Goal: Information Seeking & Learning: Learn about a topic

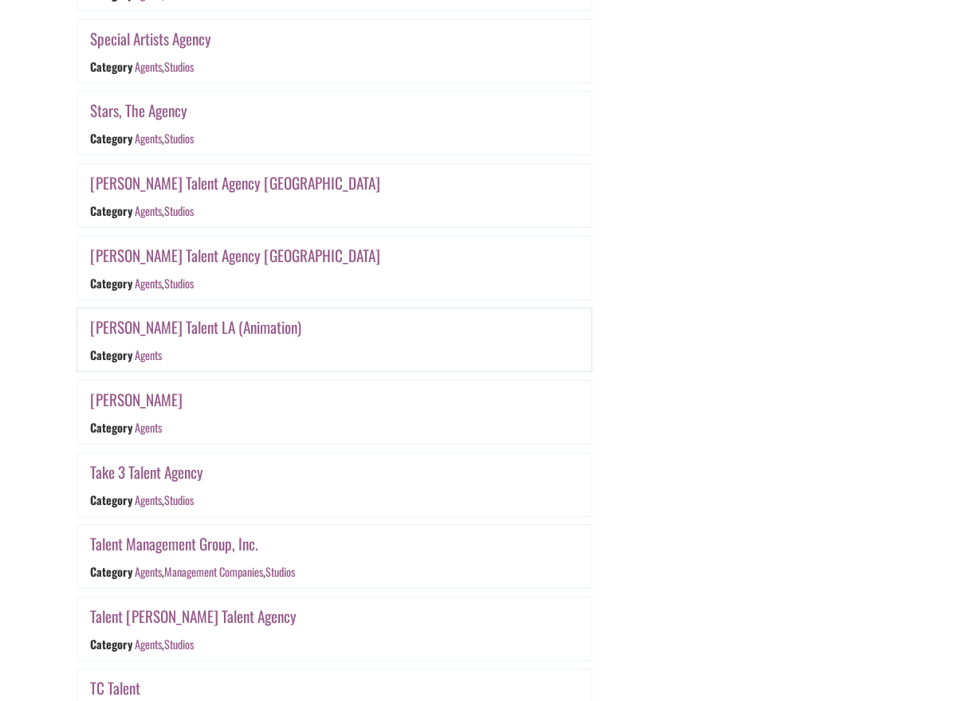
scroll to position [2452, 0]
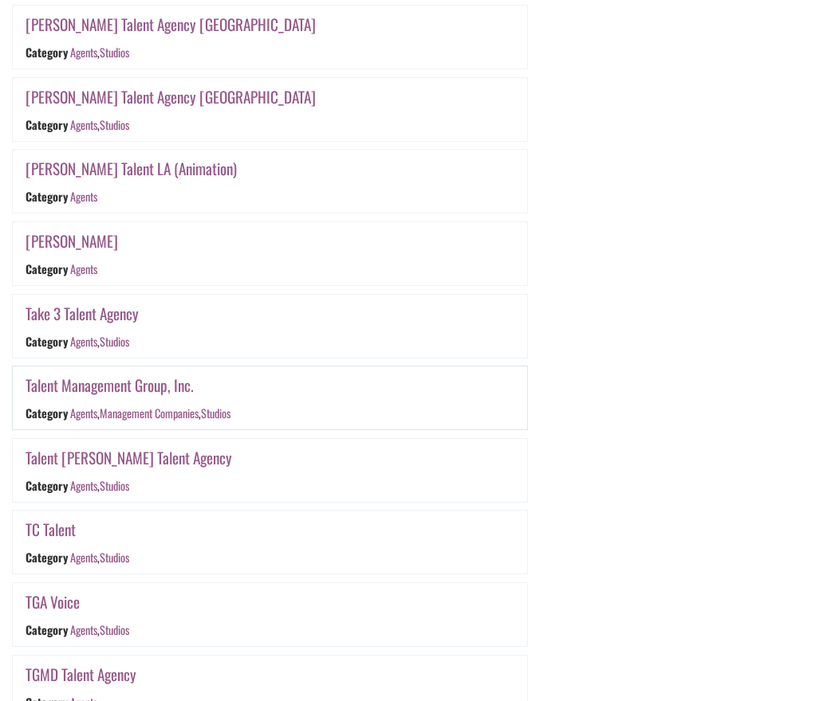
click at [104, 386] on link "Talent Management Group, Inc." at bounding box center [110, 385] width 168 height 23
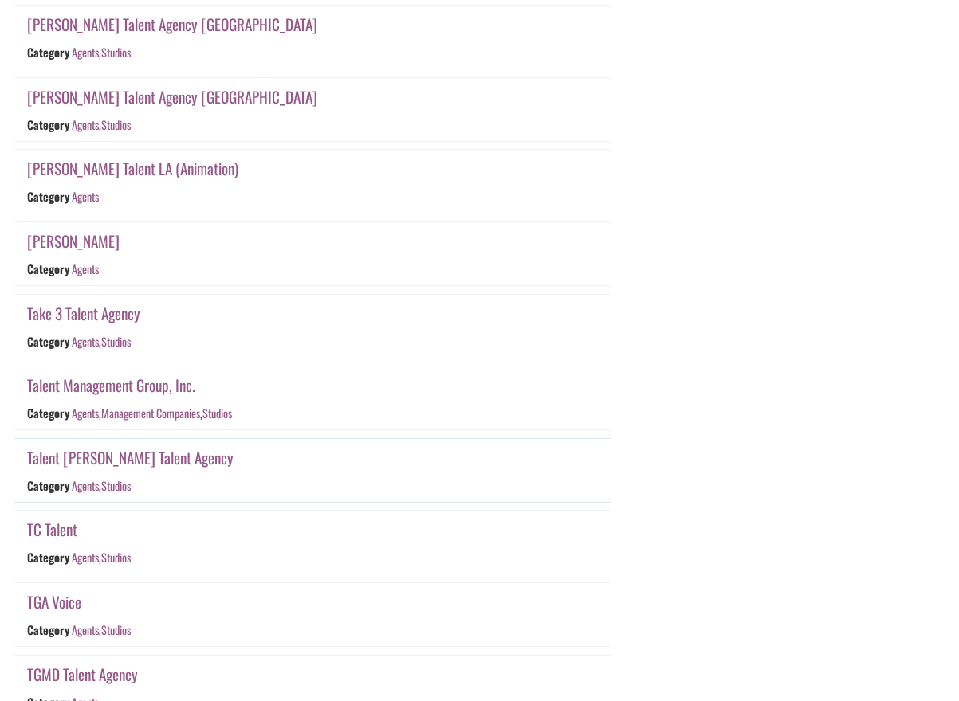
click at [108, 460] on link "Talent Poole Talent Agency" at bounding box center [130, 457] width 206 height 23
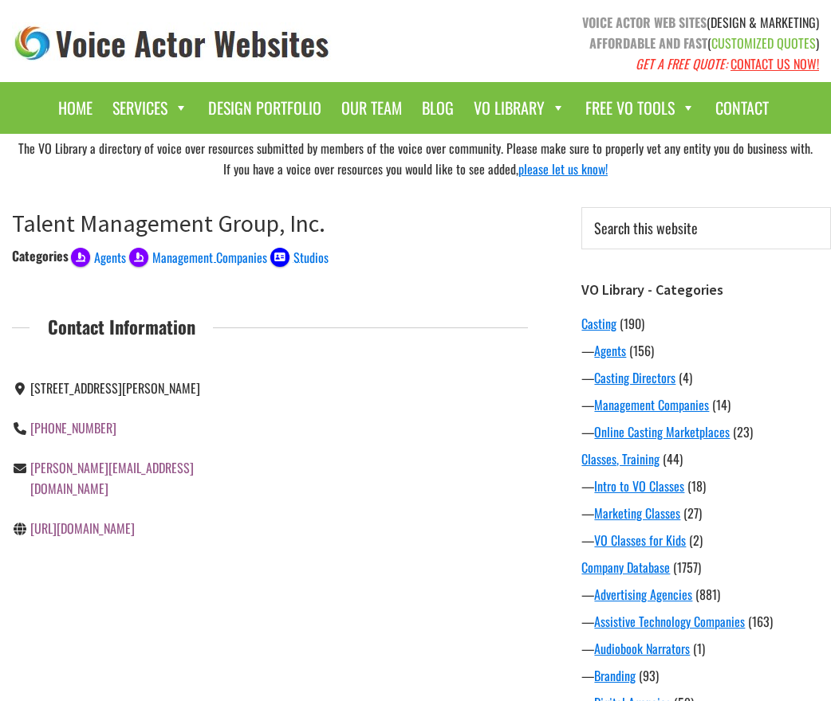
click at [110, 530] on link "http://www.talentmg.com" at bounding box center [82, 528] width 104 height 19
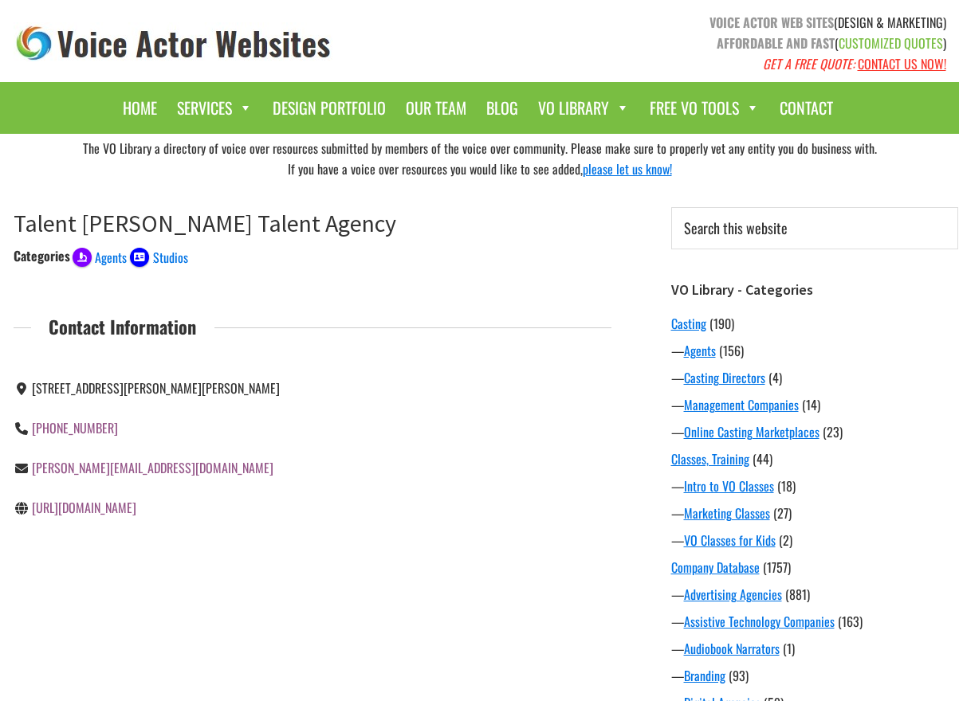
click at [81, 517] on link "http://www.talentpoole.com" at bounding box center [84, 507] width 104 height 19
click at [106, 517] on link "http://www.talentpoole.com" at bounding box center [84, 507] width 104 height 19
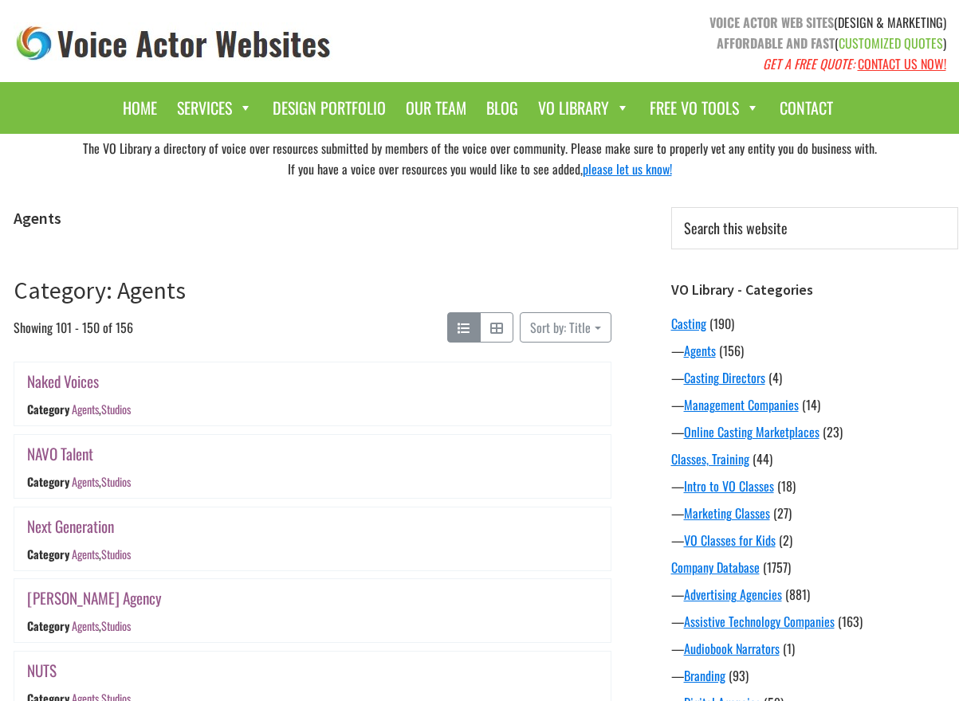
scroll to position [2452, 0]
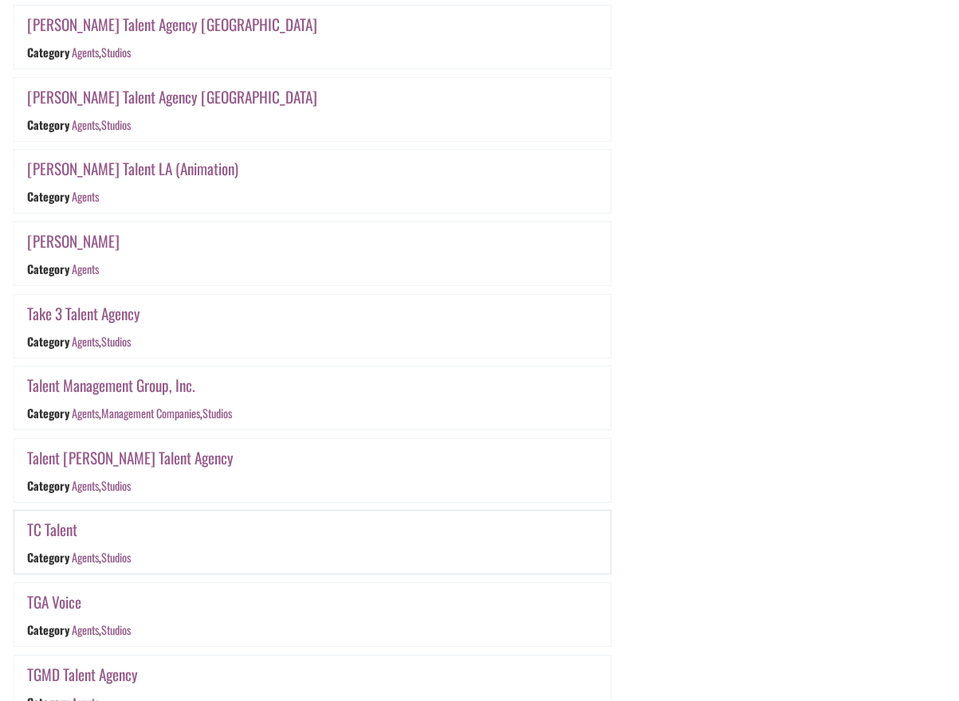
click at [51, 533] on link "TC Talent" at bounding box center [52, 529] width 50 height 23
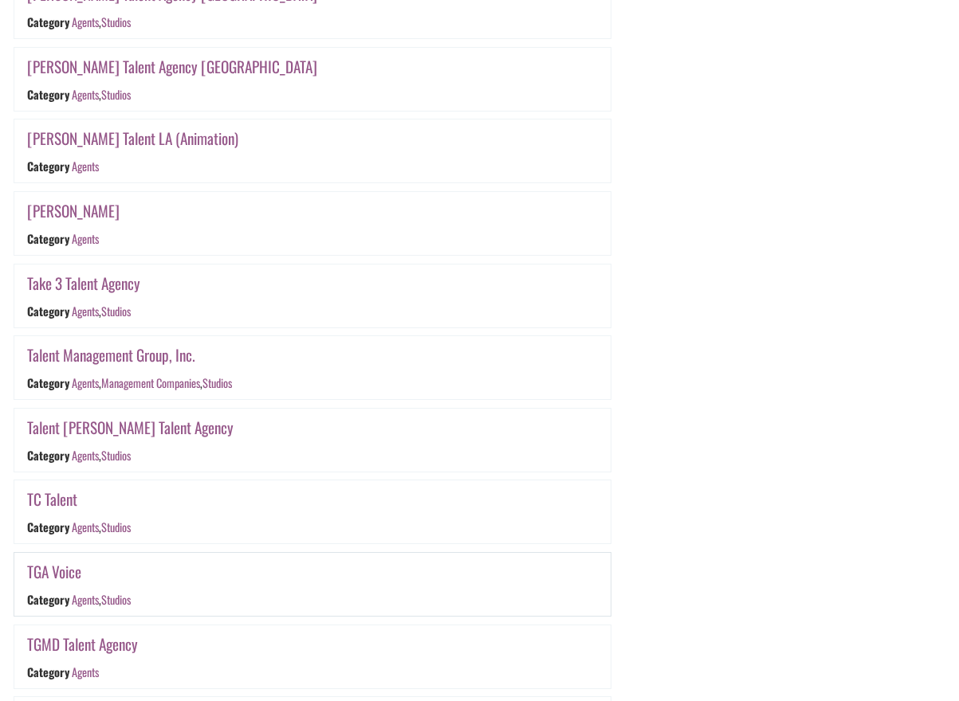
scroll to position [2488, 0]
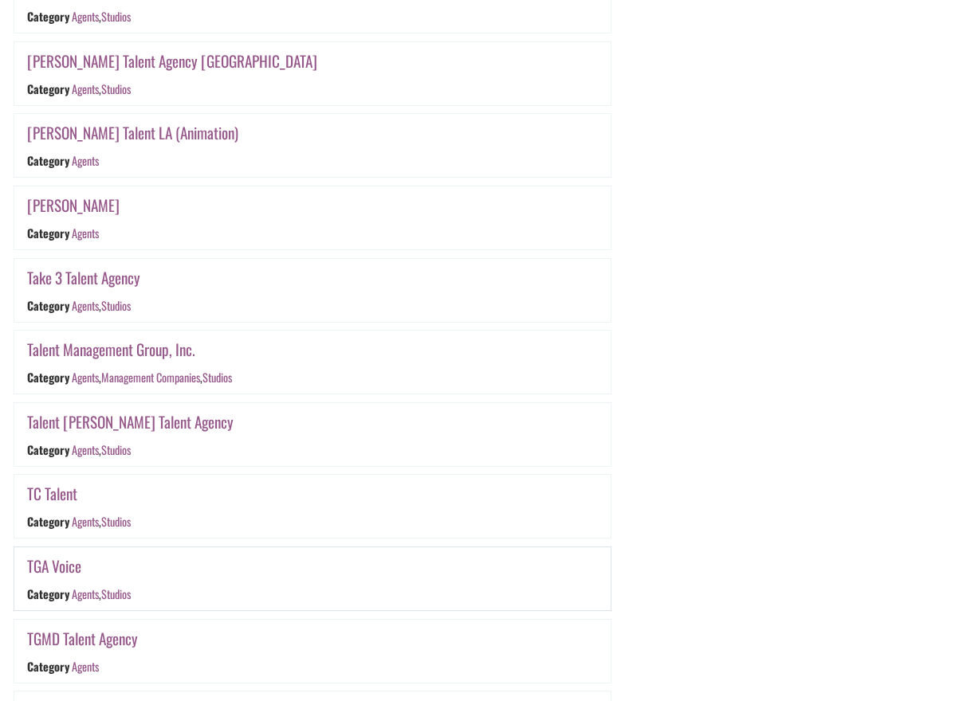
click at [69, 572] on link "TGA Voice" at bounding box center [54, 566] width 54 height 23
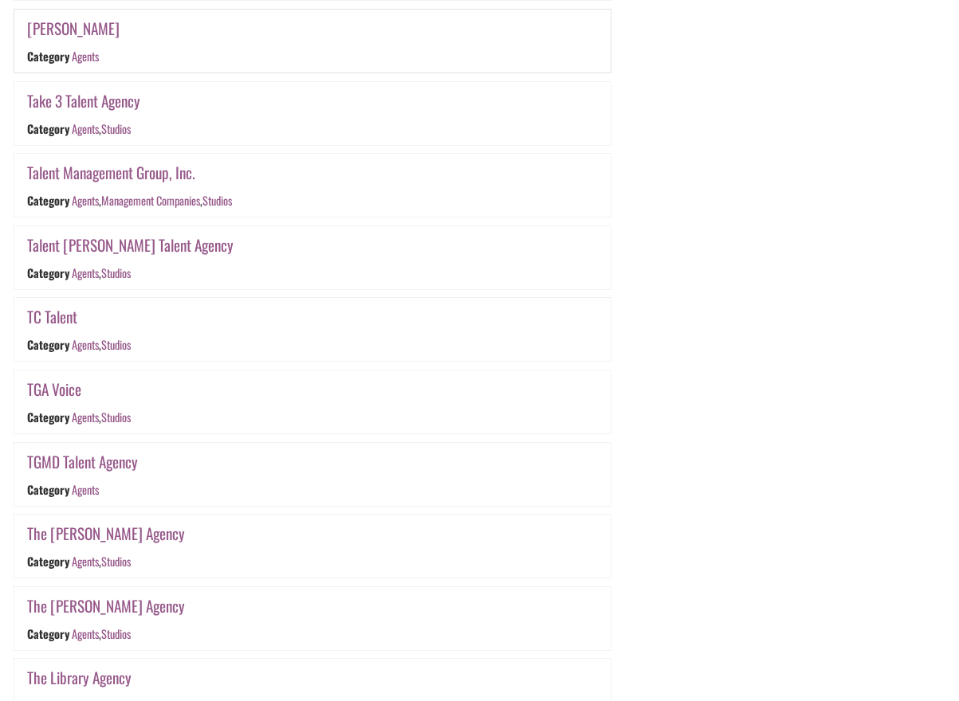
scroll to position [2725, 0]
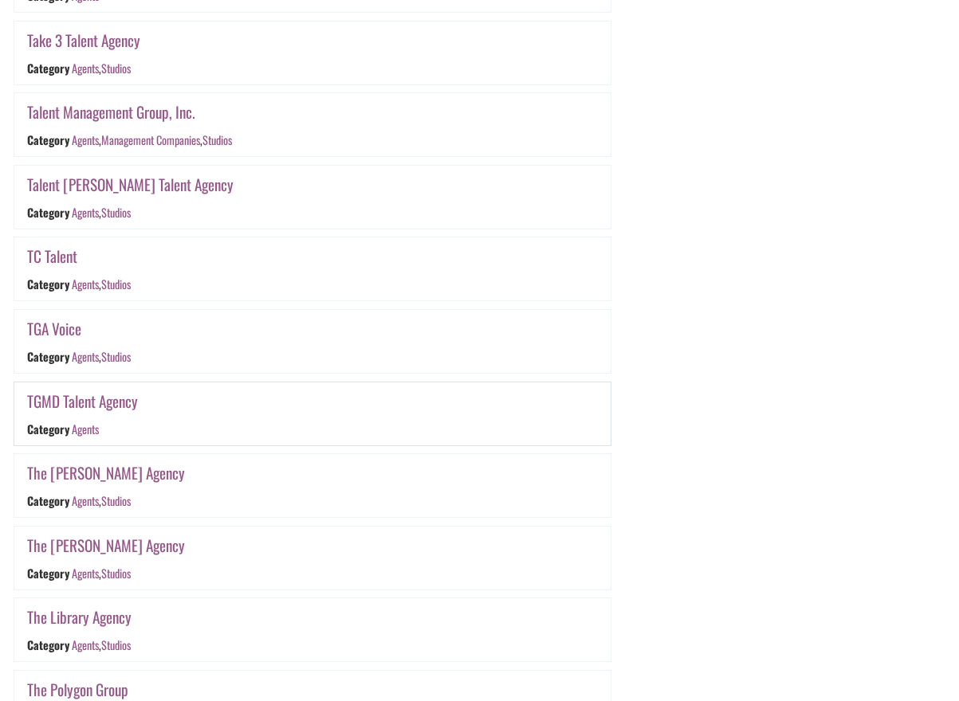
click at [116, 403] on link "TGMD Talent Agency" at bounding box center [82, 401] width 111 height 23
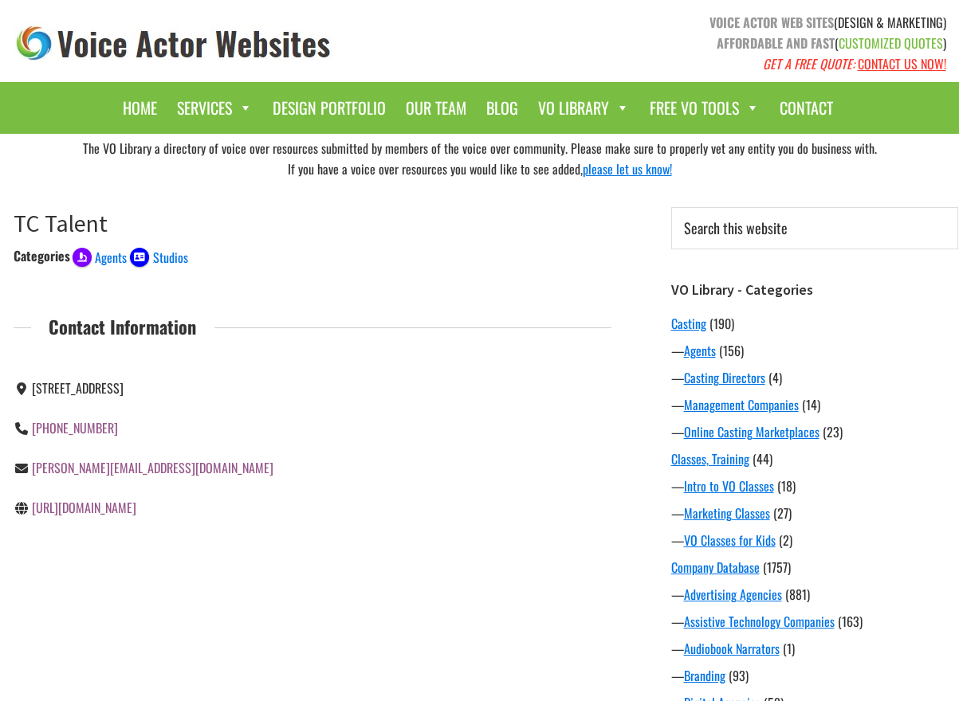
click at [85, 509] on link "[URL][DOMAIN_NAME]" at bounding box center [84, 507] width 104 height 19
click at [126, 509] on link "[URL][DOMAIN_NAME]" at bounding box center [84, 507] width 104 height 19
click at [108, 509] on link "[URL][DOMAIN_NAME]" at bounding box center [84, 507] width 104 height 19
click at [108, 510] on link "http://www.tgmdtalent.com/" at bounding box center [84, 507] width 104 height 19
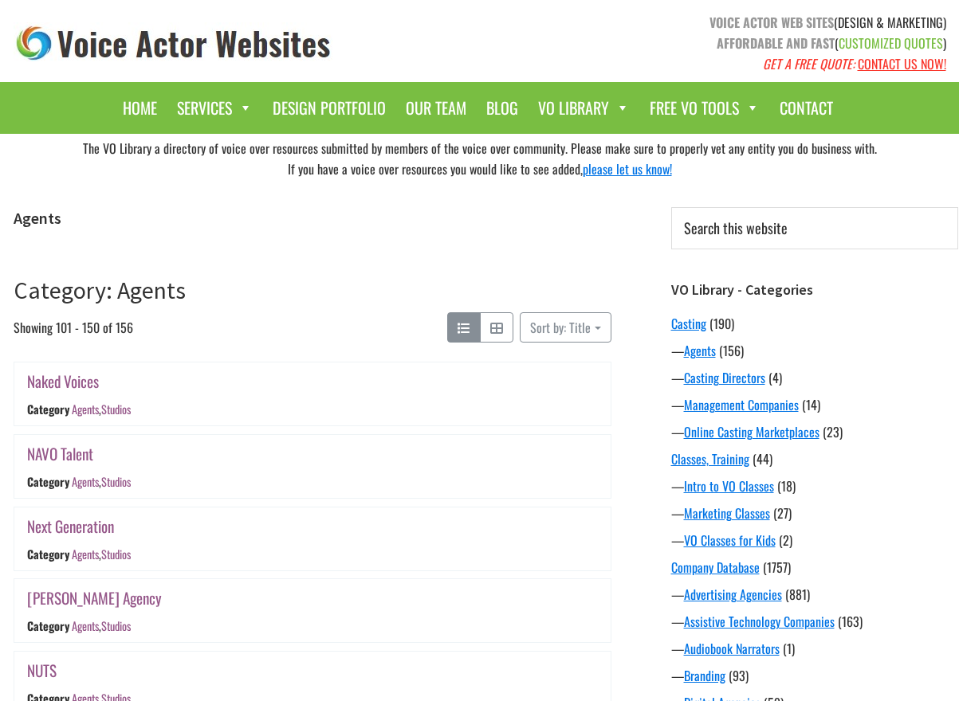
scroll to position [2725, 0]
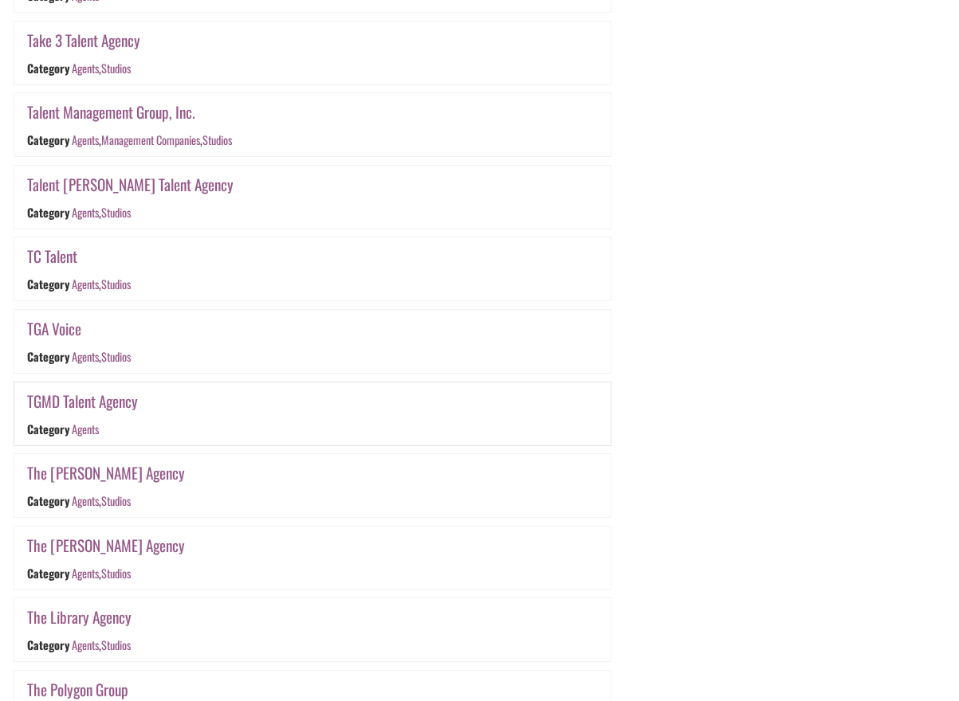
click at [102, 401] on link "TGMD Talent Agency" at bounding box center [82, 401] width 111 height 23
click at [87, 475] on link "The [PERSON_NAME] Agency" at bounding box center [106, 473] width 158 height 23
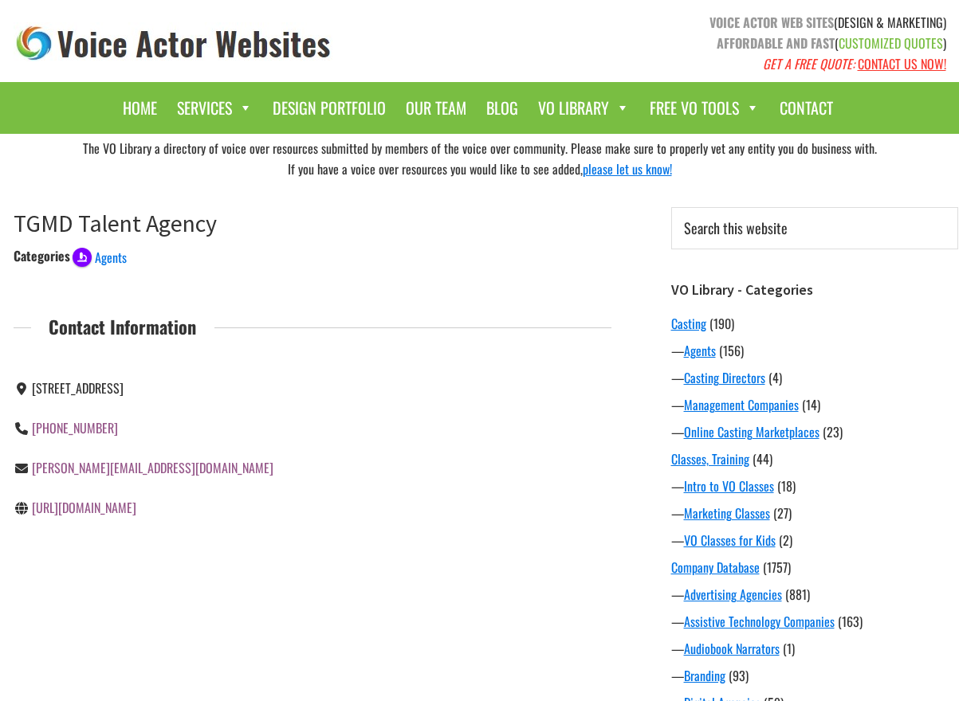
click at [110, 507] on link "http://www.tgmdtalent.com/" at bounding box center [84, 507] width 104 height 19
click at [136, 508] on link "[URL][DOMAIN_NAME]" at bounding box center [84, 507] width 104 height 19
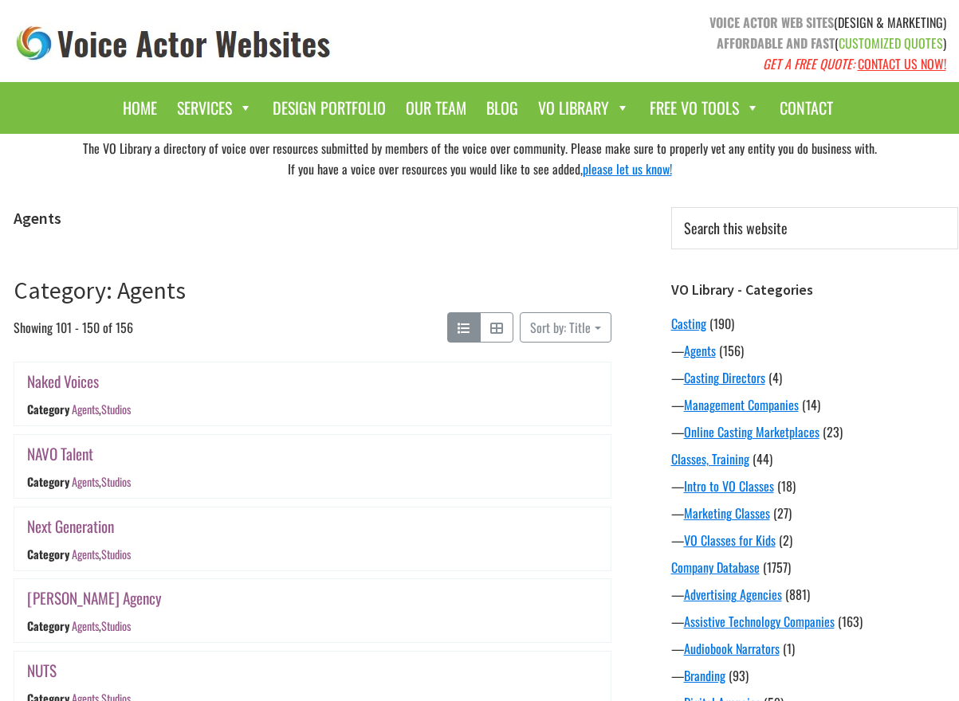
scroll to position [2725, 0]
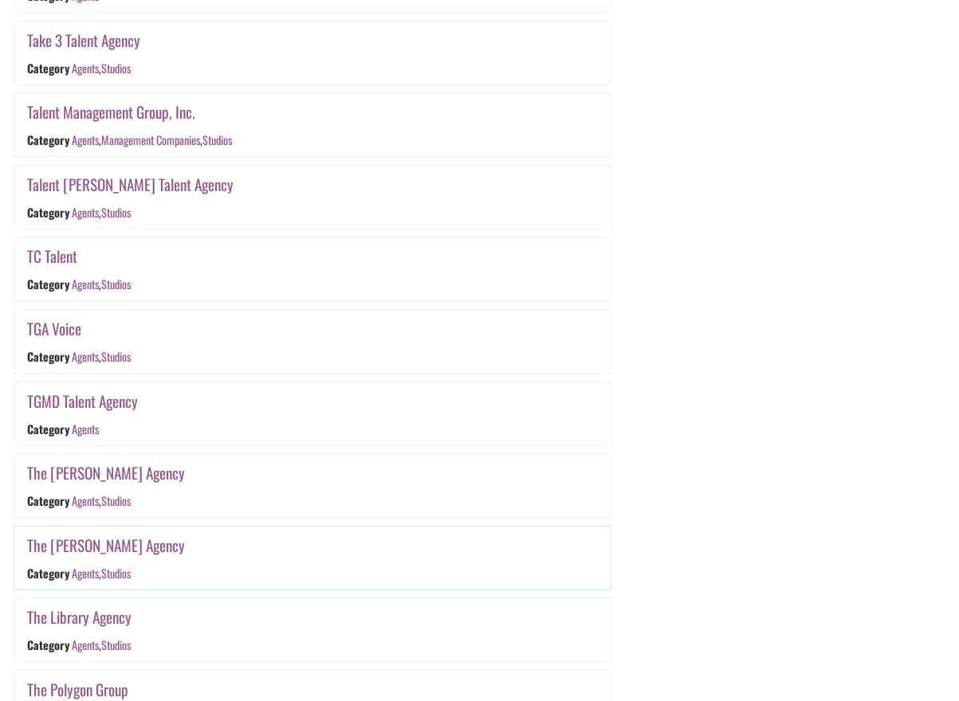
click at [105, 546] on link "The Horne Agency" at bounding box center [106, 545] width 158 height 23
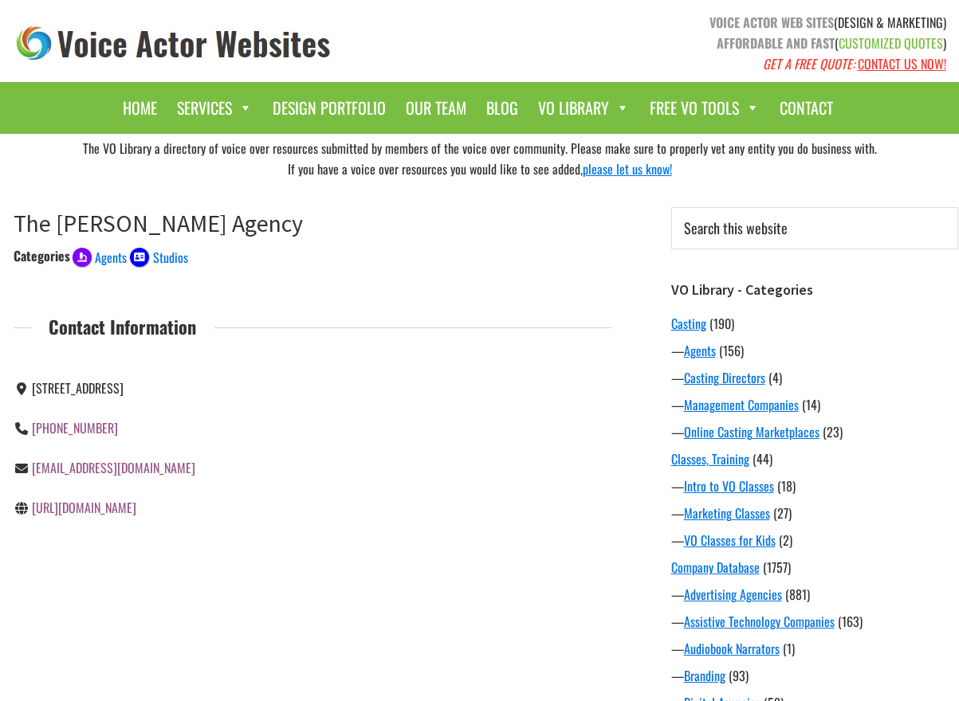
click at [136, 510] on link "http://www.thehorneagency.com" at bounding box center [84, 507] width 104 height 19
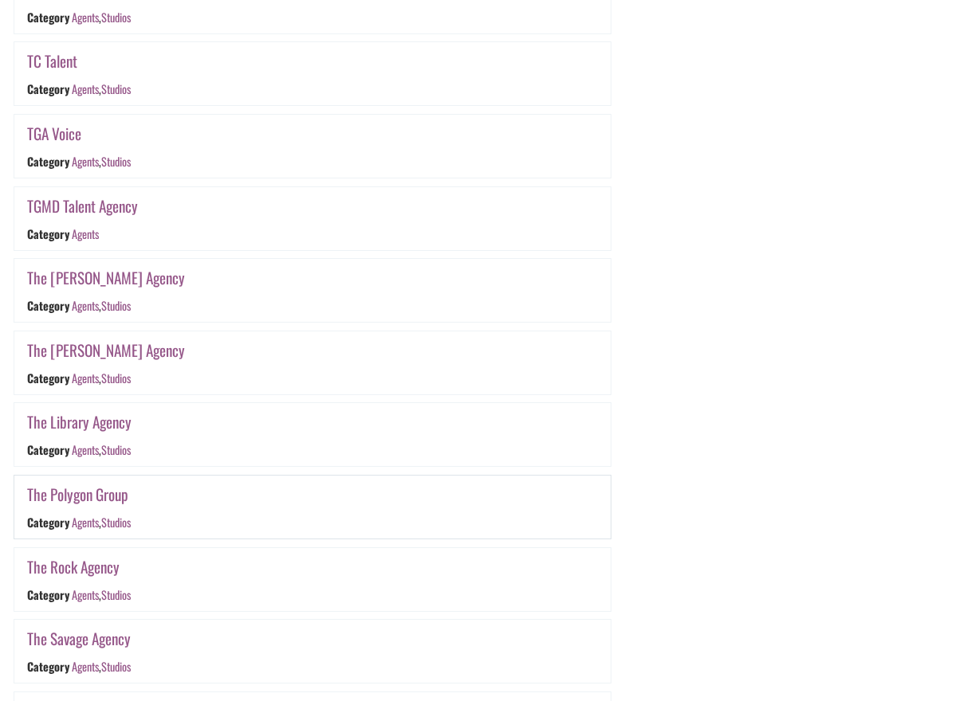
scroll to position [2928, 0]
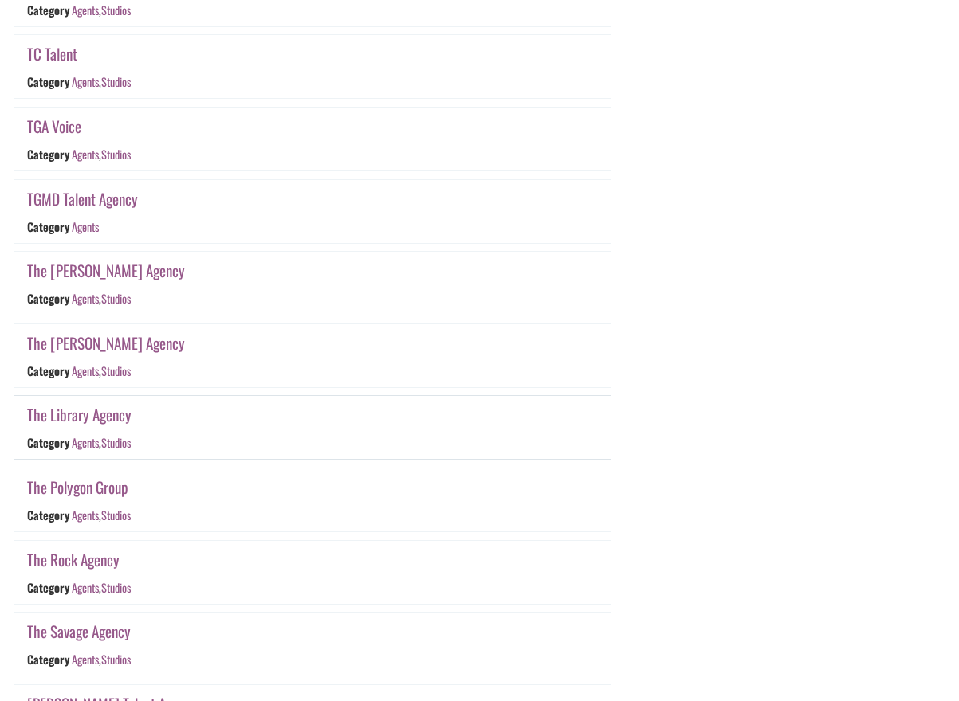
click at [111, 416] on link "The Library Agency" at bounding box center [79, 414] width 104 height 23
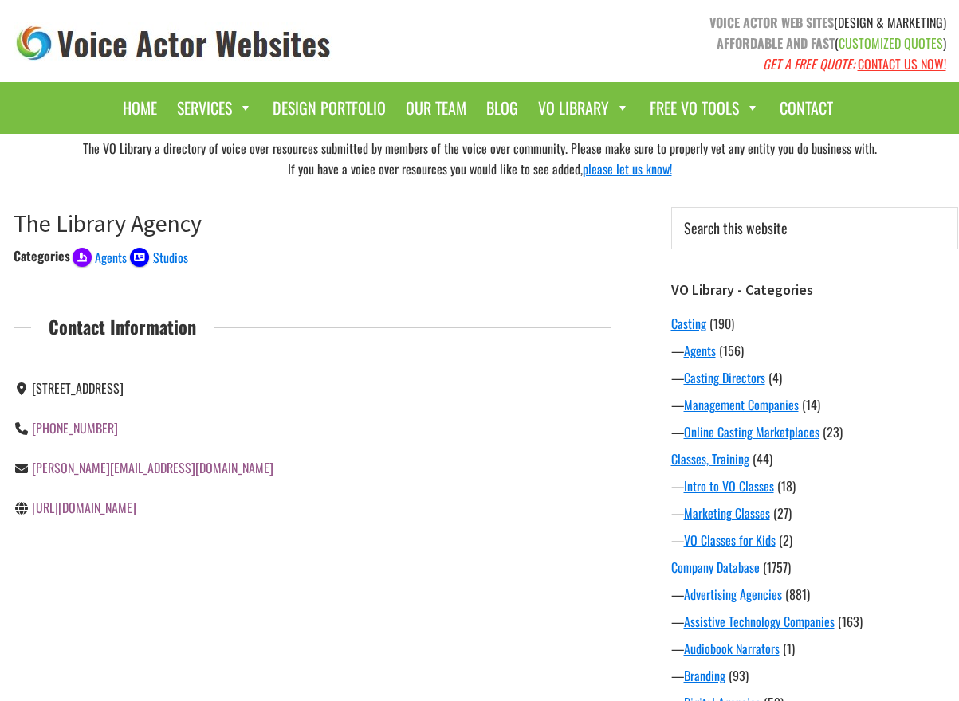
click at [124, 505] on link "[URL][DOMAIN_NAME]" at bounding box center [84, 507] width 104 height 19
